Goal: Find specific page/section: Find specific page/section

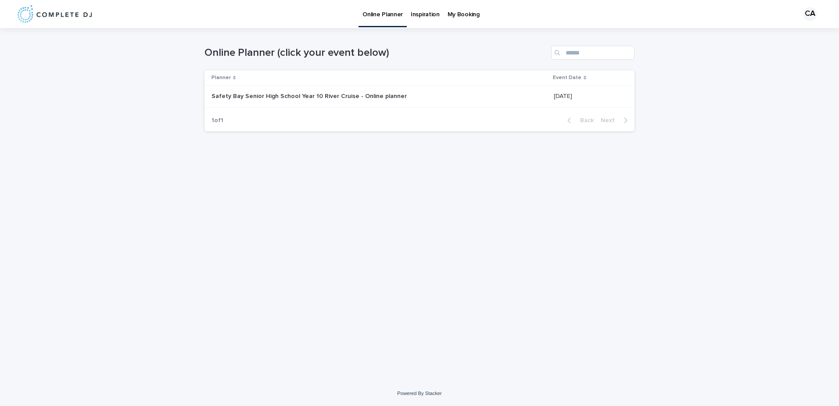
click at [451, 93] on div "Safety Bay Senior High School Year 10 River Cruise - Online planner Safety Bay …" at bounding box center [379, 96] width 335 height 14
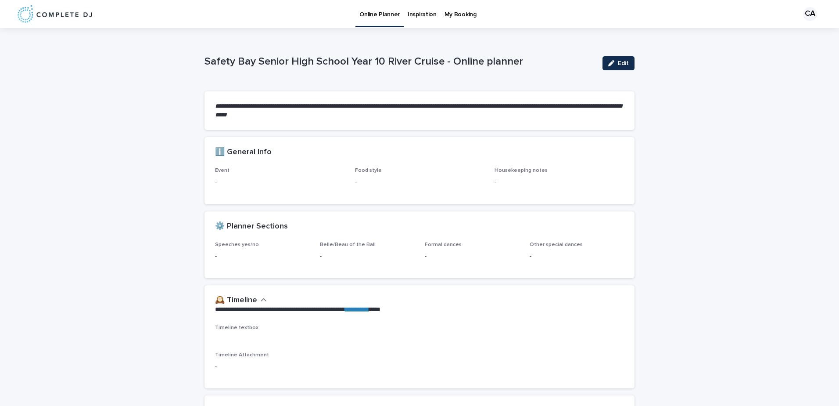
click at [476, 11] on div "My Booking" at bounding box center [461, 9] width 40 height 18
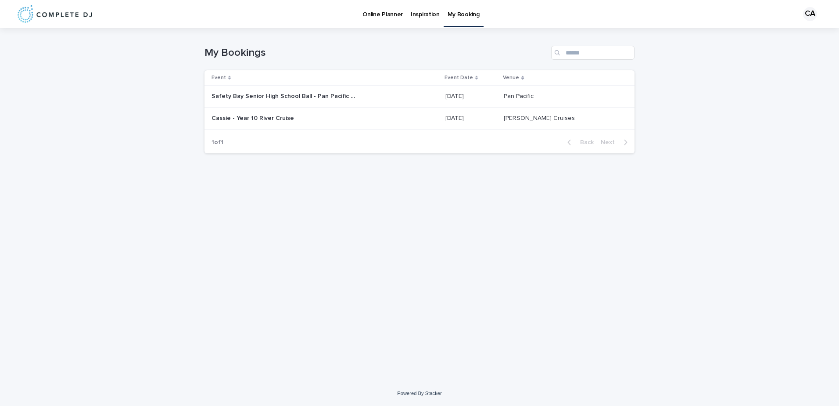
click at [431, 14] on p "Inspiration" at bounding box center [425, 9] width 29 height 18
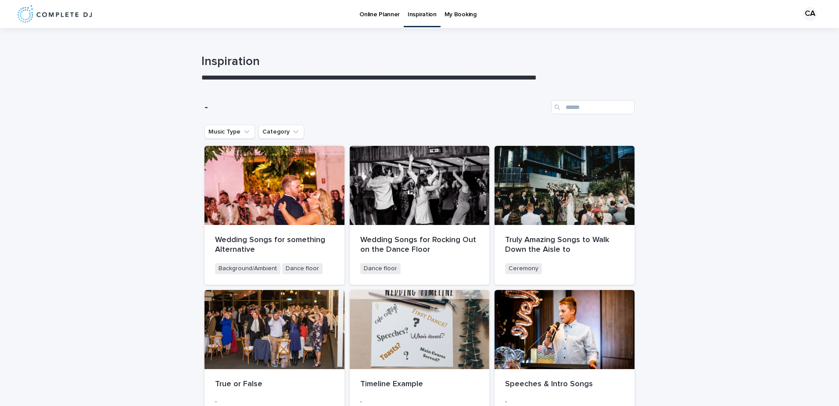
click at [373, 14] on p "Online Planner" at bounding box center [379, 9] width 40 height 18
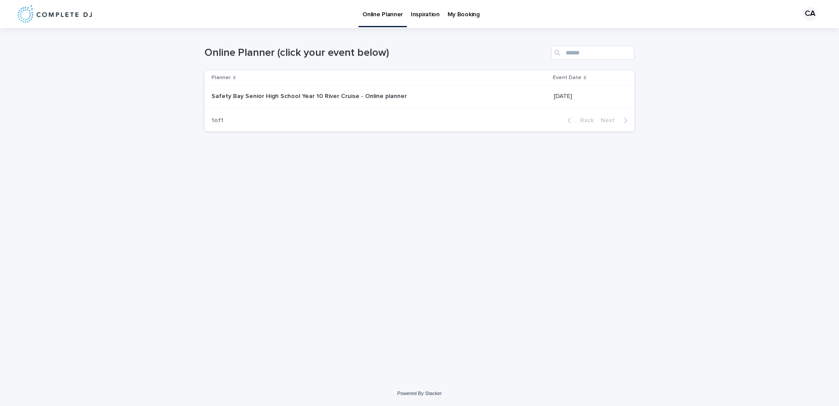
click at [285, 96] on p "Safety Bay Senior High School Year 10 River Cruise - Online planner" at bounding box center [310, 95] width 197 height 9
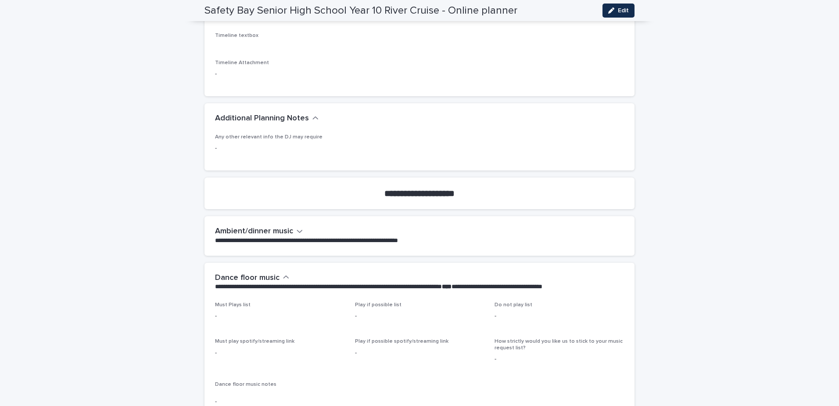
scroll to position [116, 0]
